Goal: Transaction & Acquisition: Purchase product/service

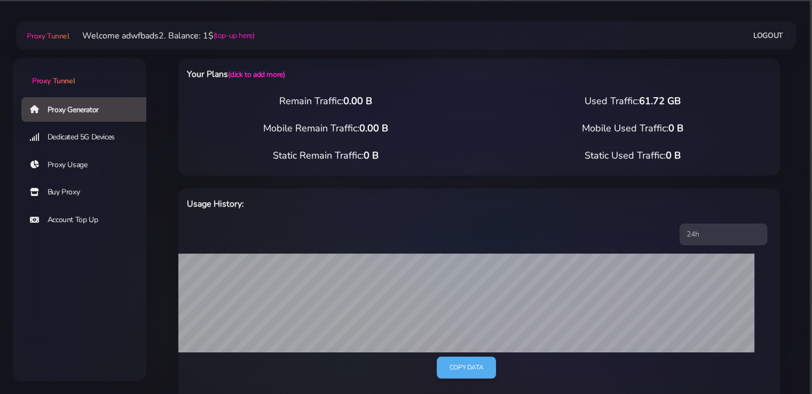
click at [75, 193] on link "Buy Proxy" at bounding box center [87, 192] width 133 height 25
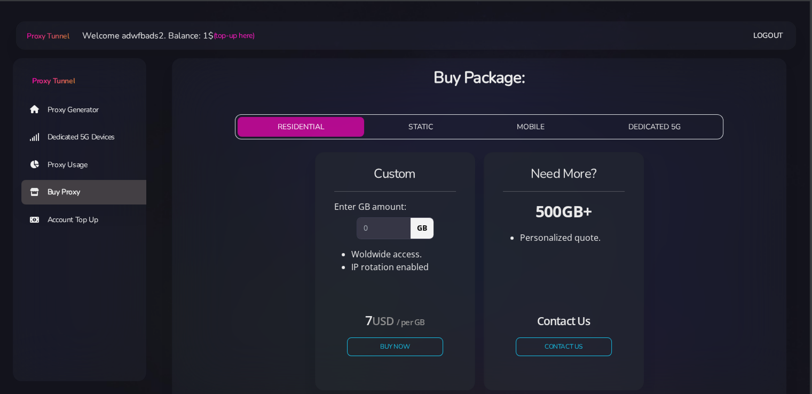
click at [67, 216] on link "Account Top Up" at bounding box center [87, 220] width 133 height 25
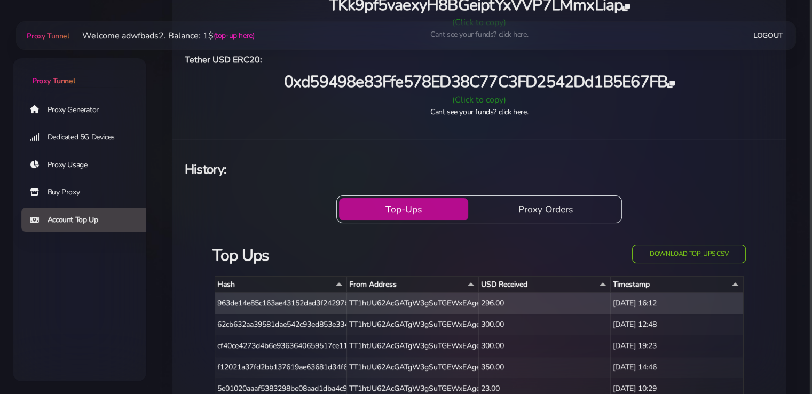
scroll to position [160, 0]
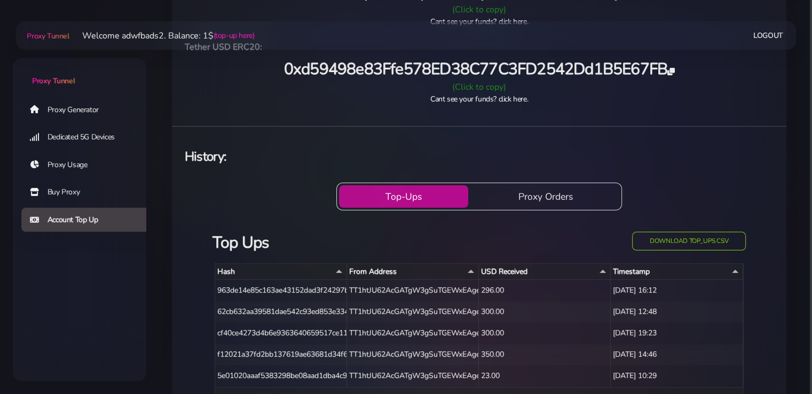
click at [79, 193] on link "Buy Proxy" at bounding box center [87, 192] width 133 height 25
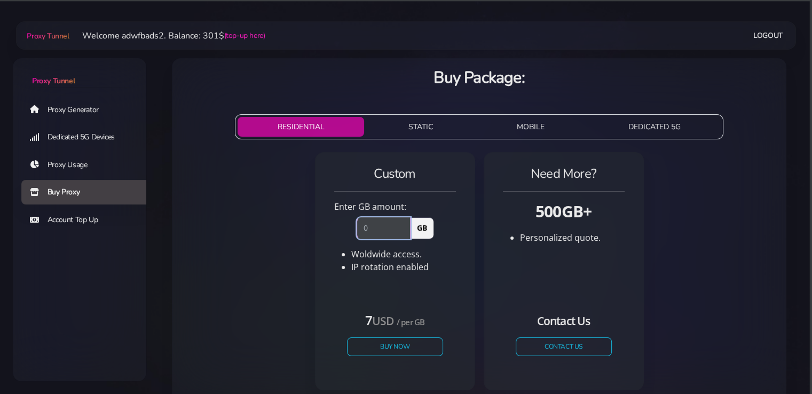
click at [373, 232] on input "number" at bounding box center [384, 227] width 54 height 21
type input "43"
click at [402, 342] on button "Buy Now" at bounding box center [395, 346] width 98 height 19
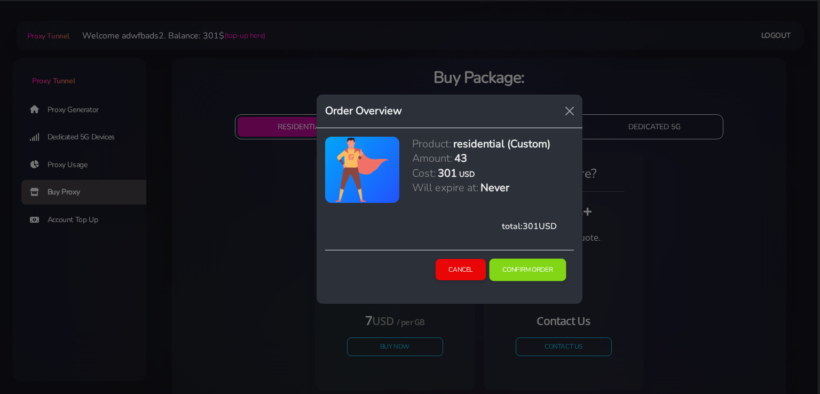
click at [527, 272] on button "Confirm Order" at bounding box center [527, 269] width 77 height 22
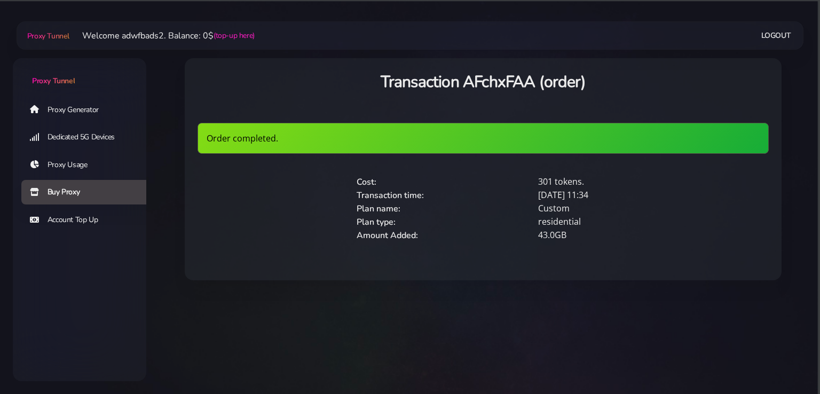
click at [64, 112] on link "Proxy Generator" at bounding box center [87, 109] width 133 height 25
